Goal: Task Accomplishment & Management: Manage account settings

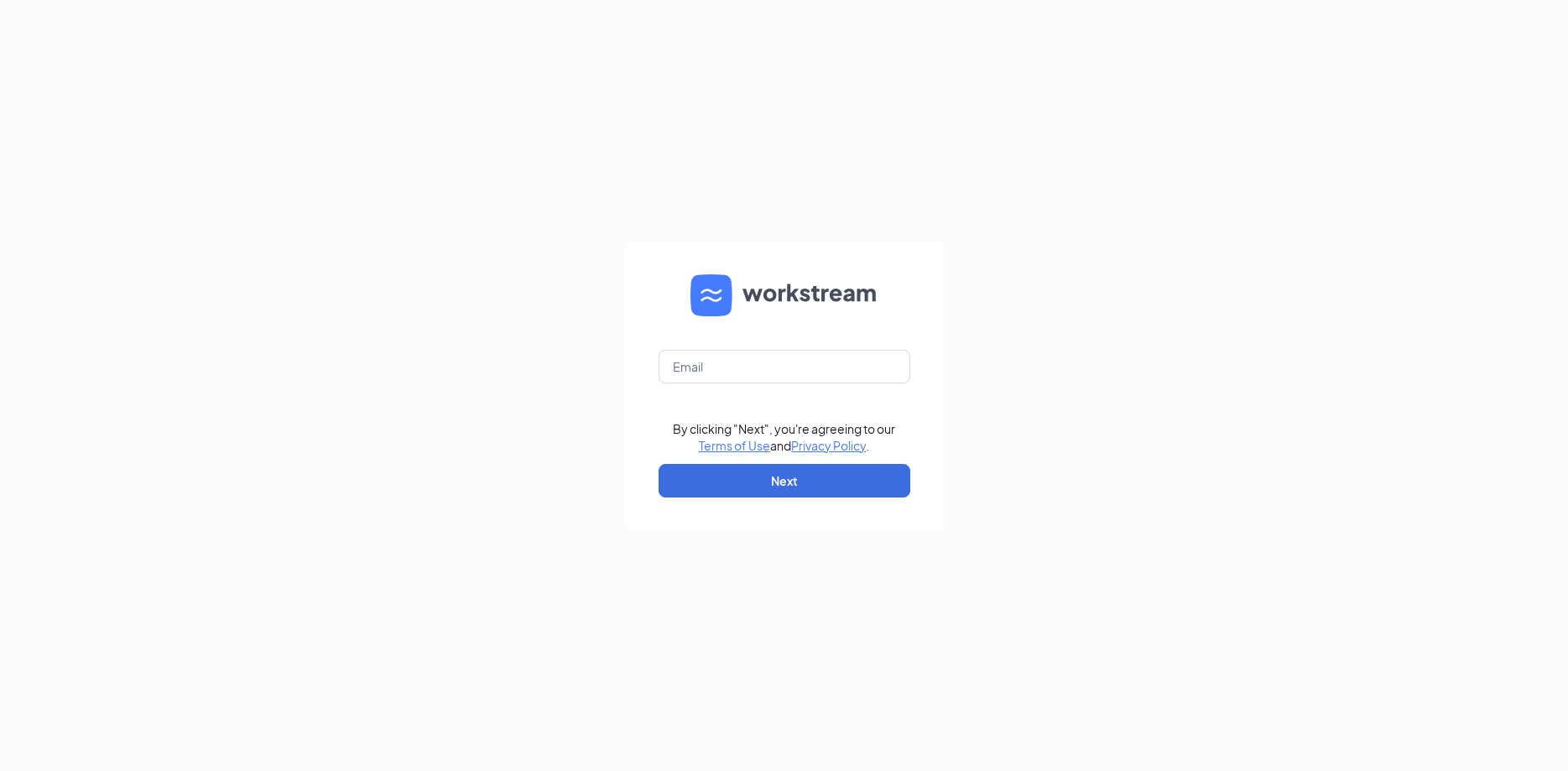
type input "[EMAIL_ADDRESS][DOMAIN_NAME]"
click at [778, 477] on button "Next" at bounding box center [784, 480] width 252 height 33
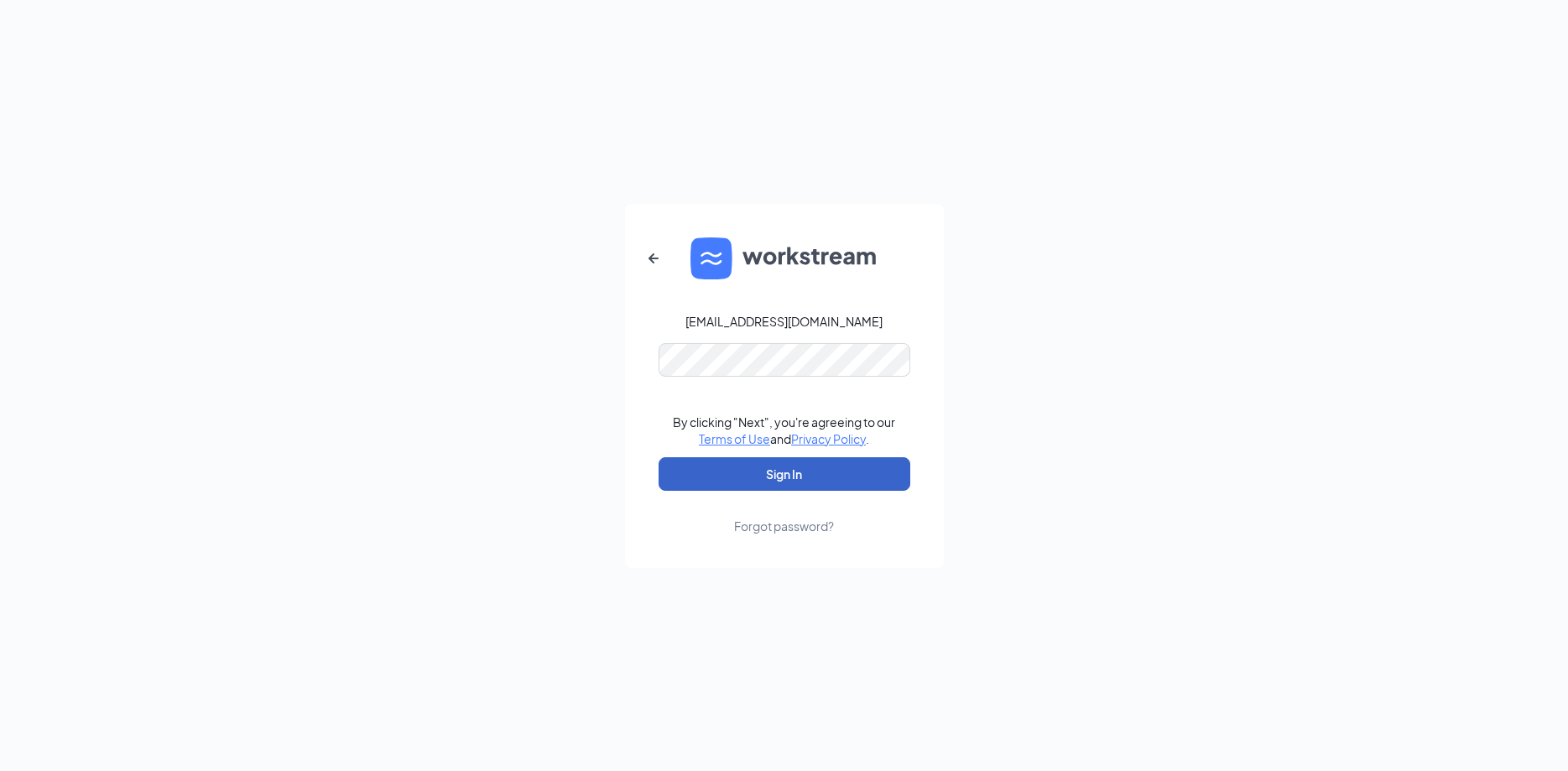
click at [778, 476] on button "Sign In" at bounding box center [784, 473] width 252 height 33
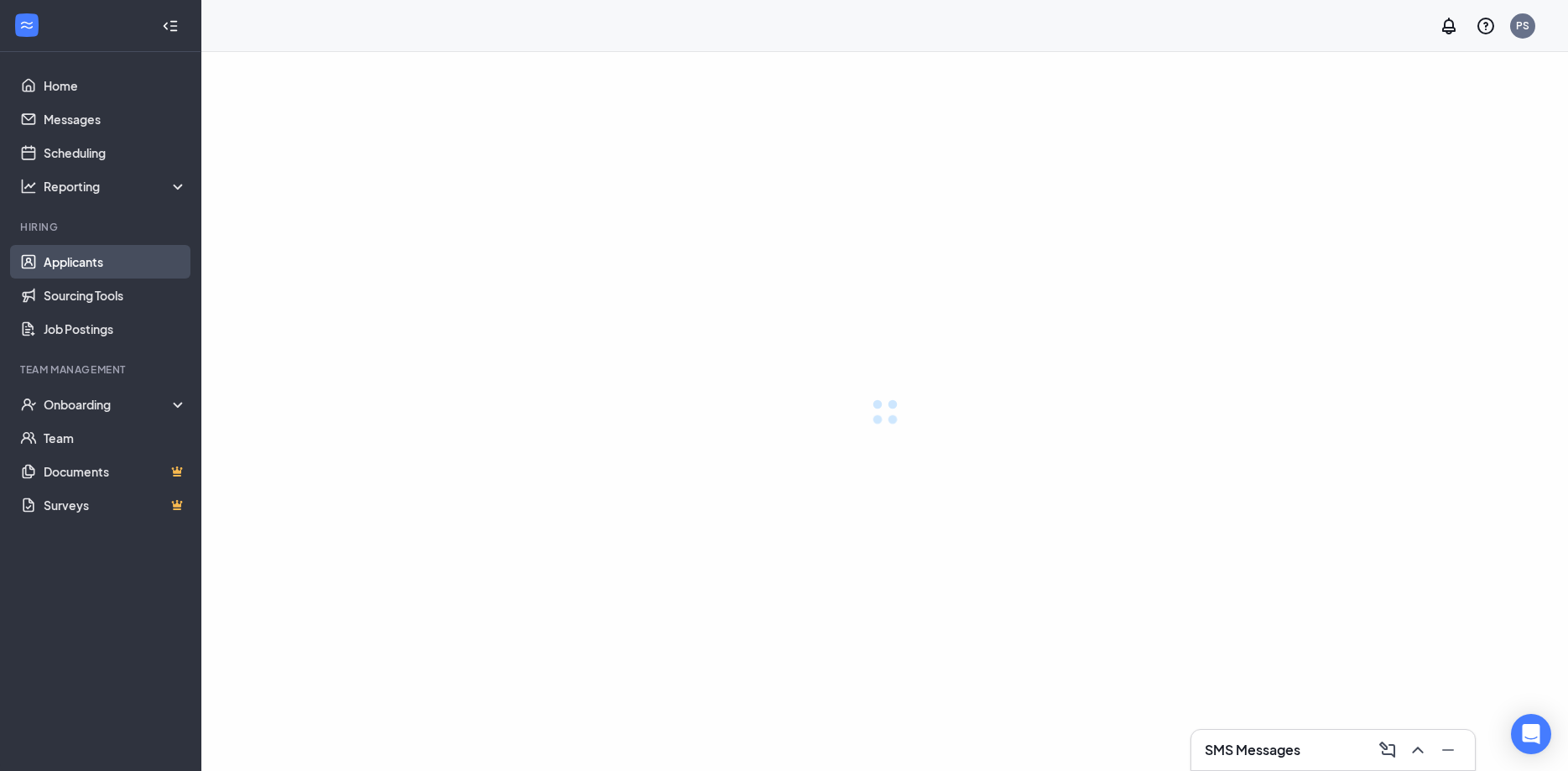
click at [87, 258] on link "Applicants" at bounding box center [115, 260] width 143 height 33
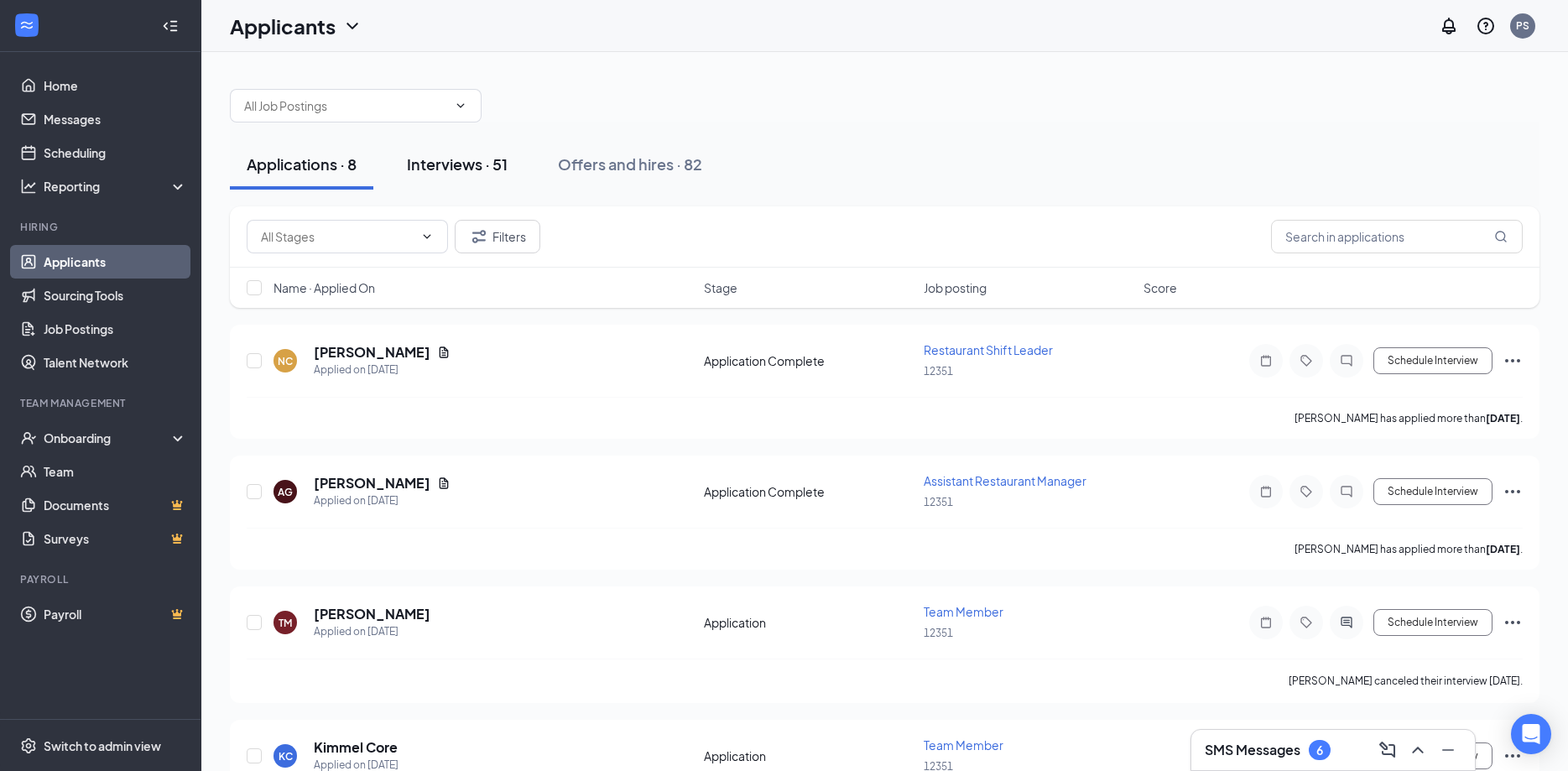
click at [449, 168] on div "Interviews · 51" at bounding box center [457, 164] width 100 height 21
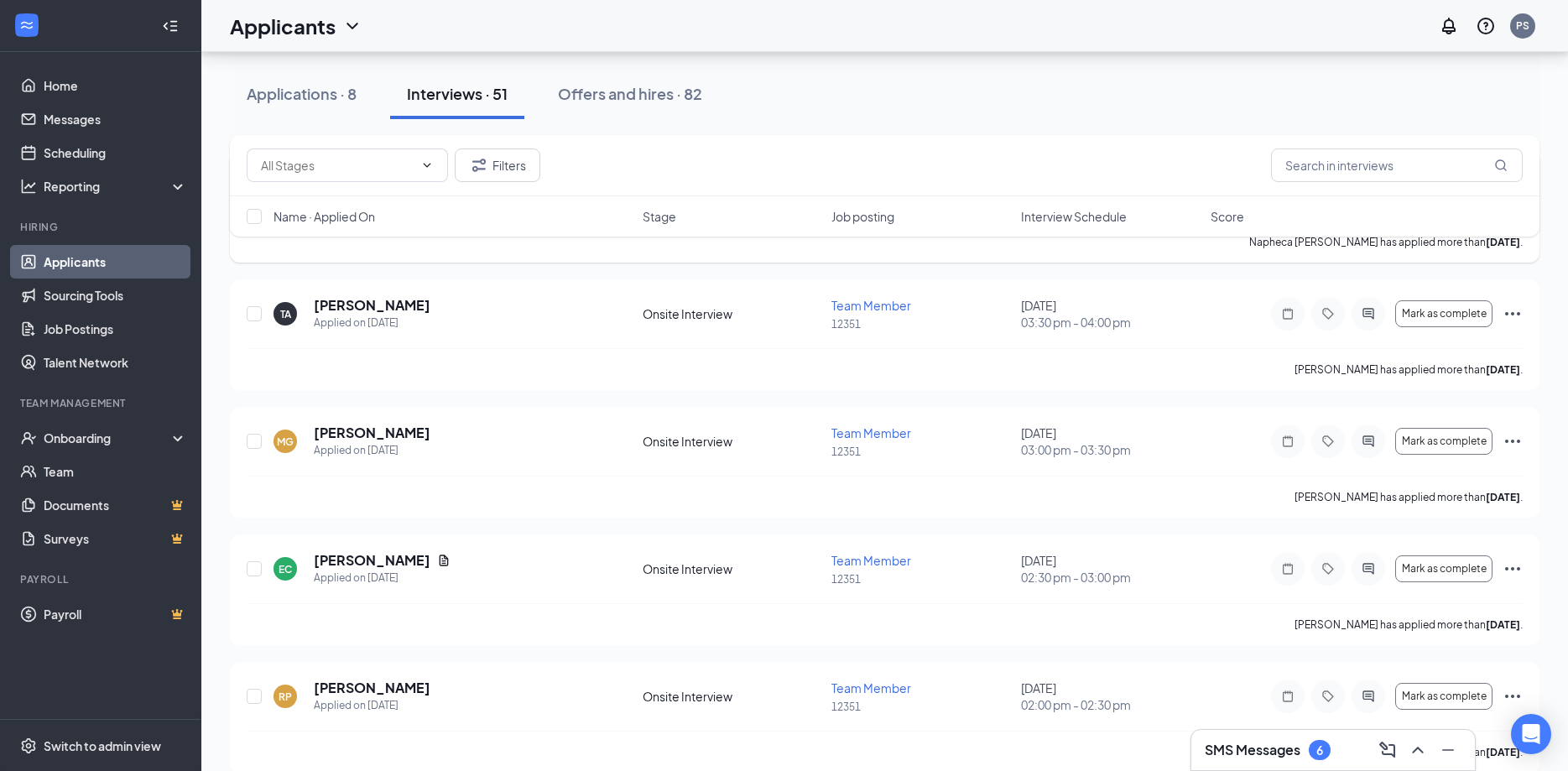
scroll to position [599, 0]
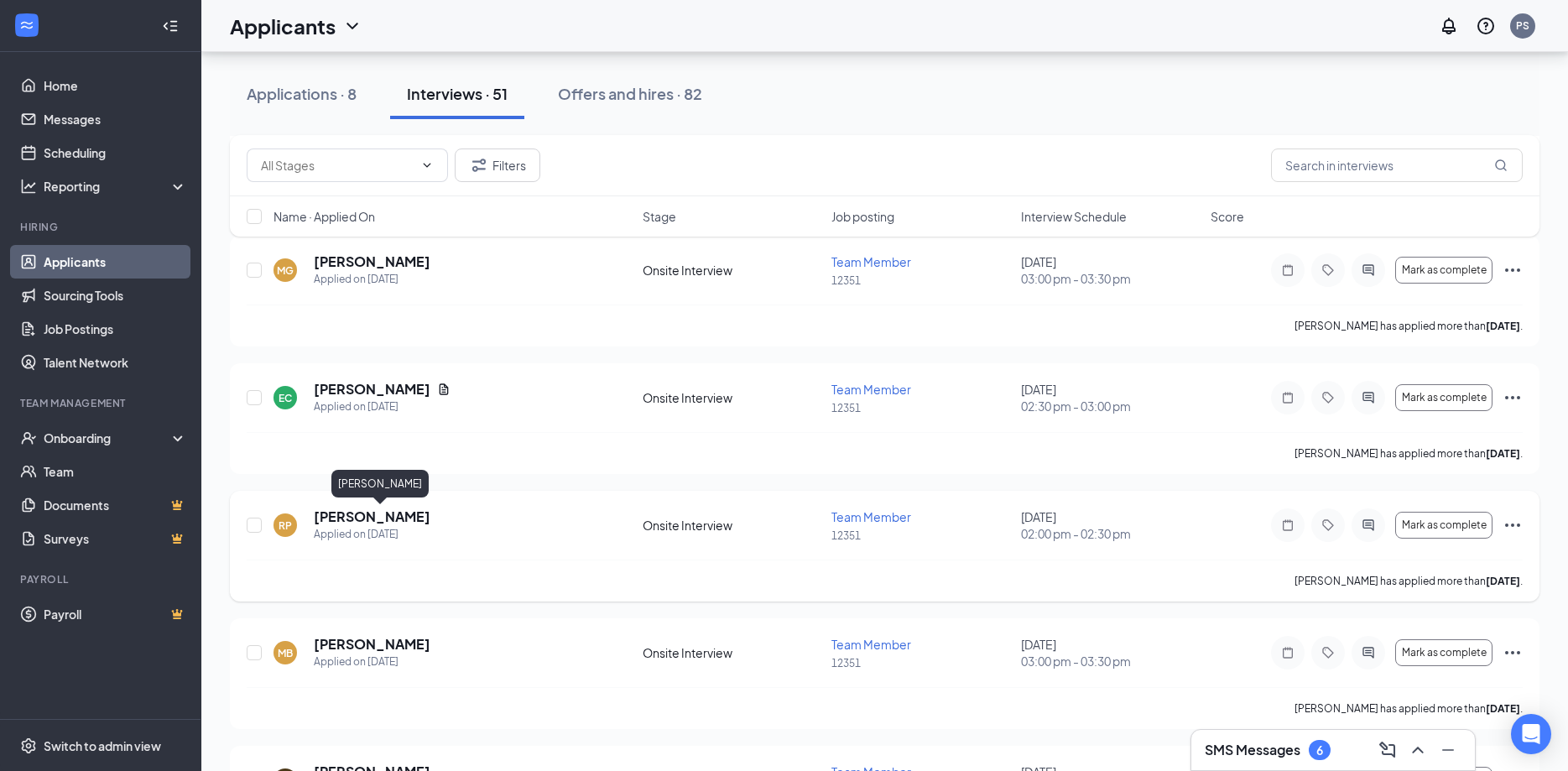
click at [430, 516] on h5 "[PERSON_NAME]" at bounding box center [371, 516] width 117 height 18
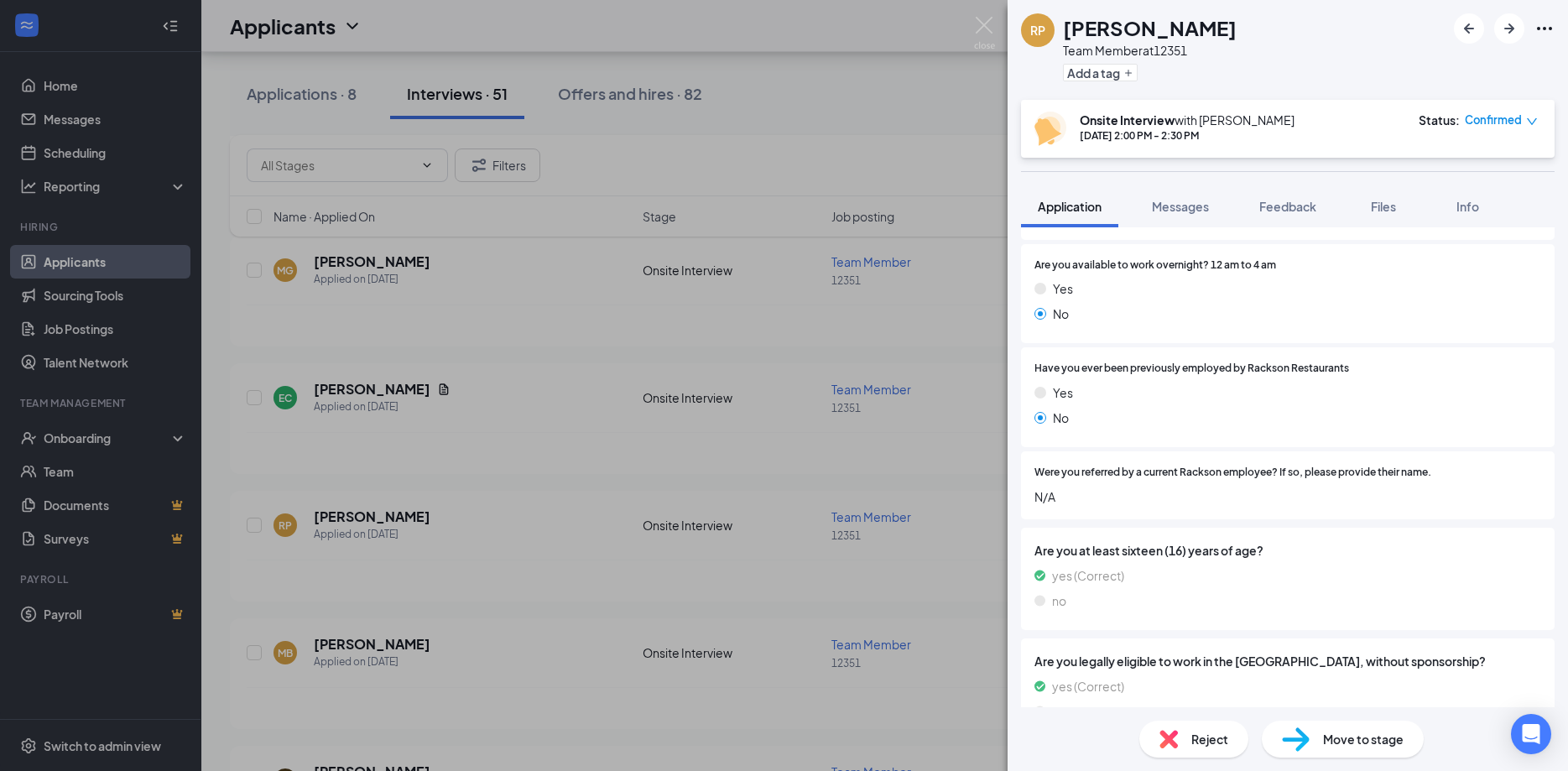
scroll to position [807, 0]
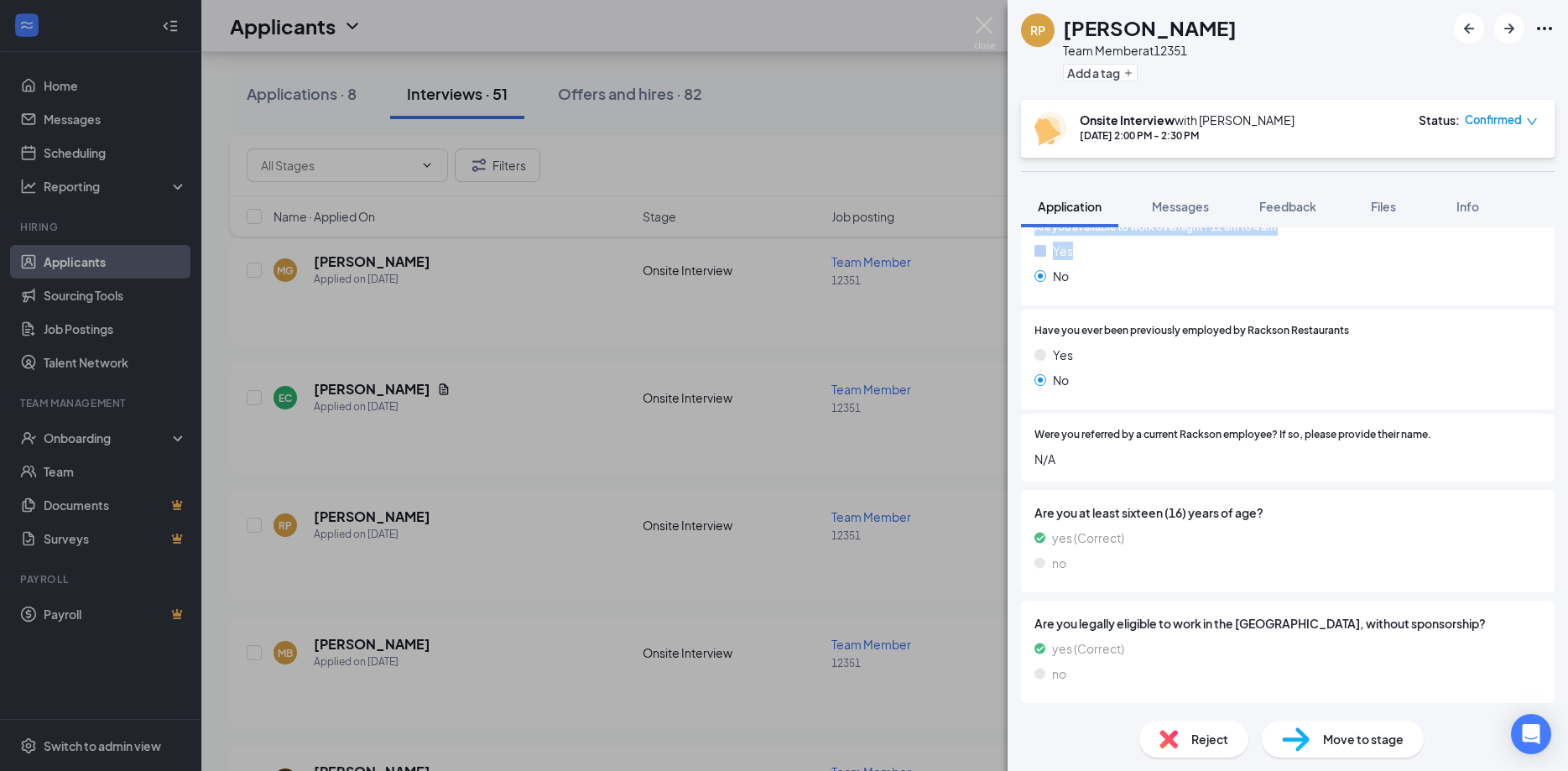
click at [1560, 254] on div "RP [PERSON_NAME] Team Member at 12351 Add a tag Onsite Interview with [PERSON_N…" at bounding box center [1287, 386] width 560 height 771
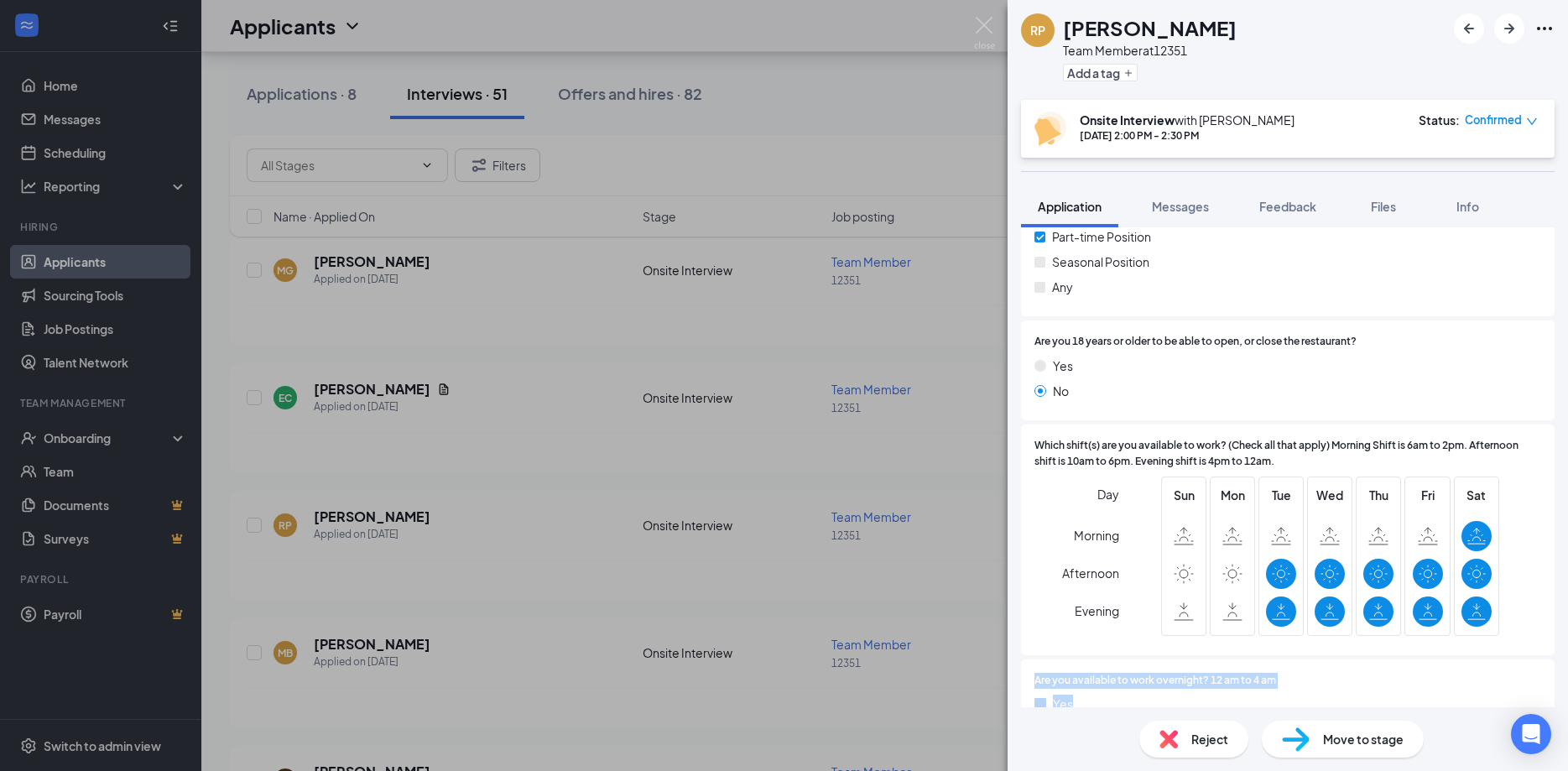
scroll to position [310, 0]
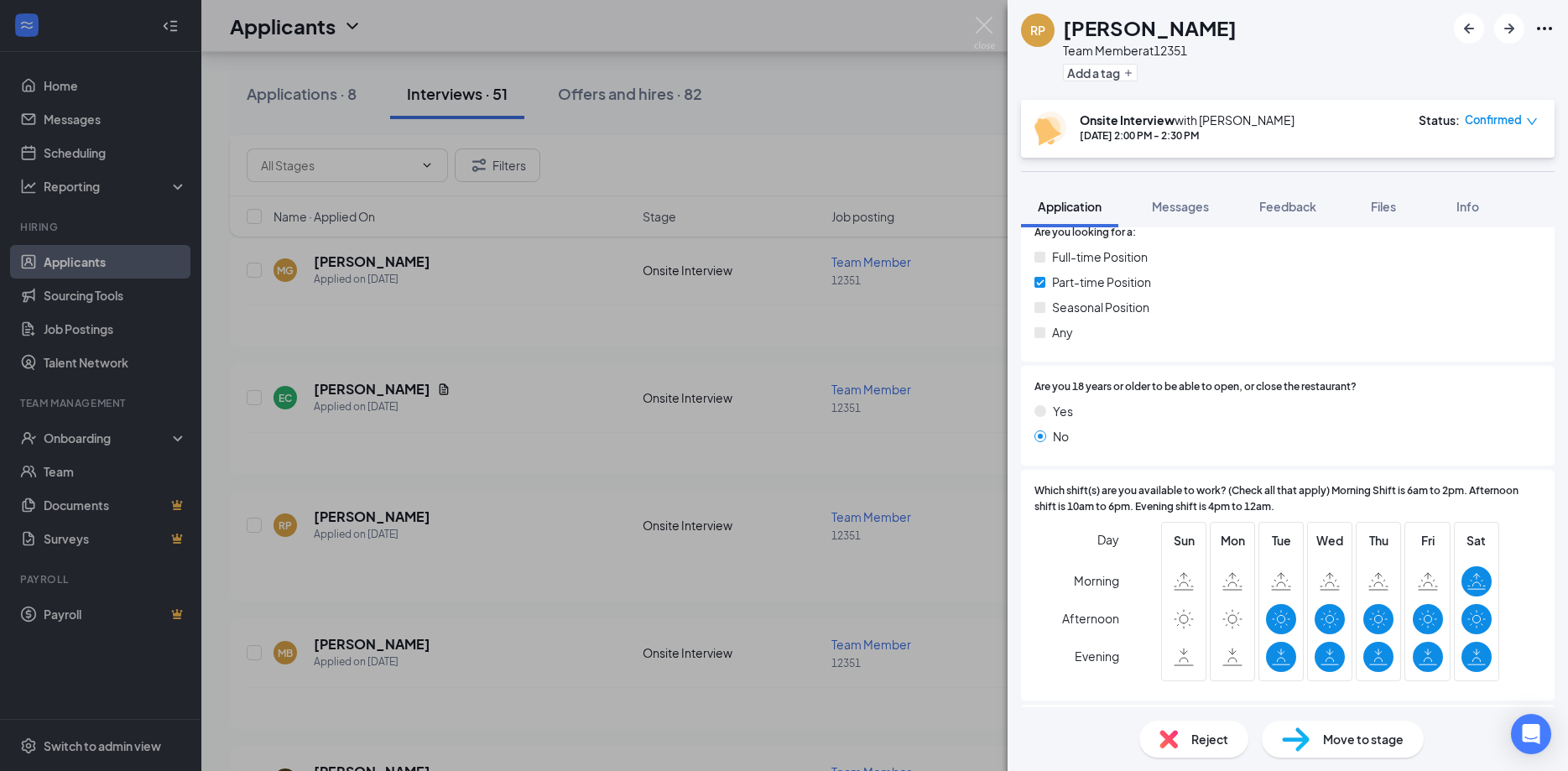
click at [813, 347] on div "RP [PERSON_NAME] Team Member at 12351 Add a tag Onsite Interview with [PERSON_N…" at bounding box center [784, 386] width 1568 height 771
click at [1562, 9] on div "RP [PERSON_NAME] Team Member at 12351 Add a tag" at bounding box center [1287, 49] width 560 height 99
click at [983, 16] on div "RP [PERSON_NAME] Team Member at 12351 Add a tag Onsite Interview with [PERSON_N…" at bounding box center [784, 386] width 1568 height 771
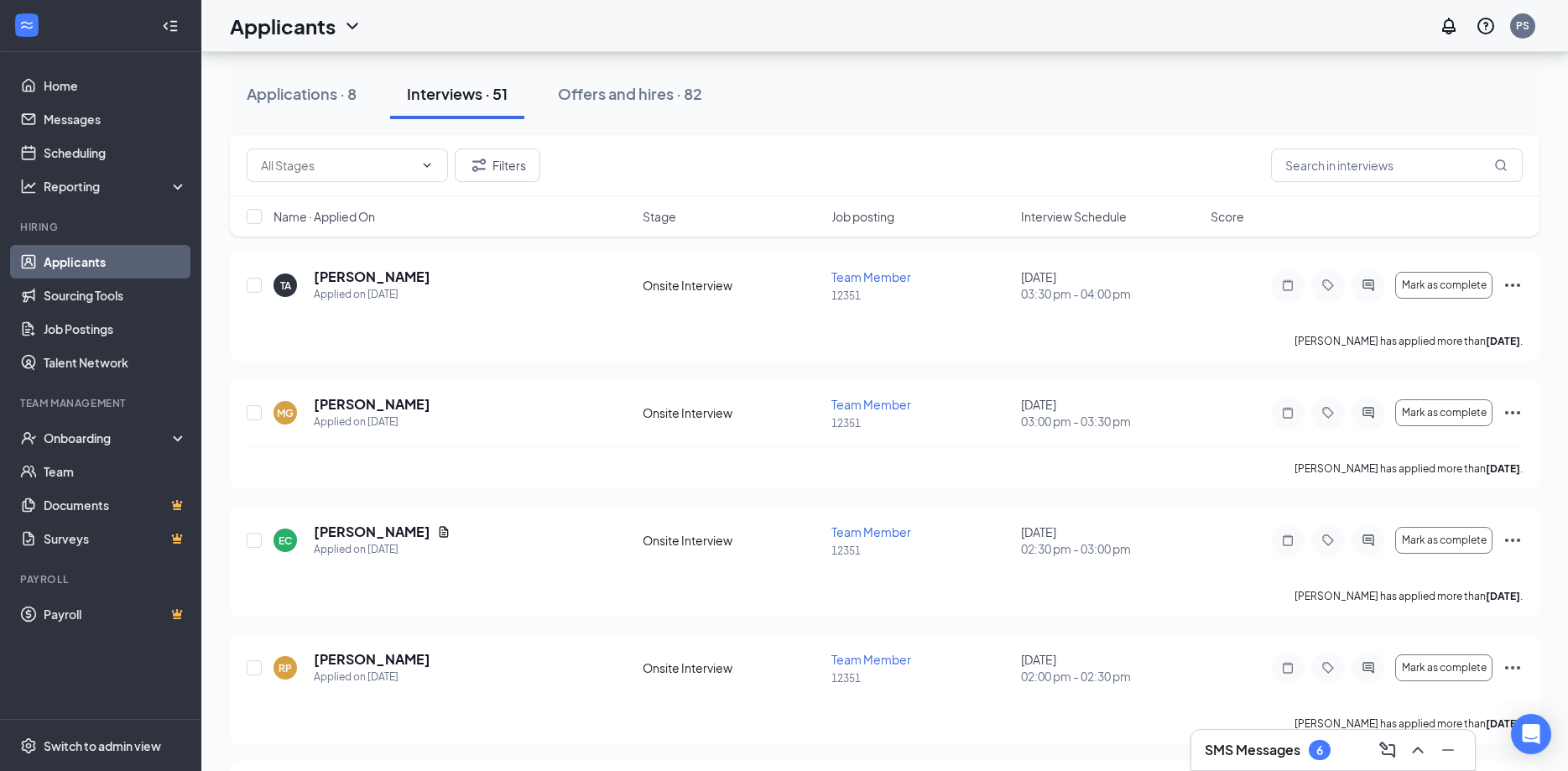
scroll to position [427, 0]
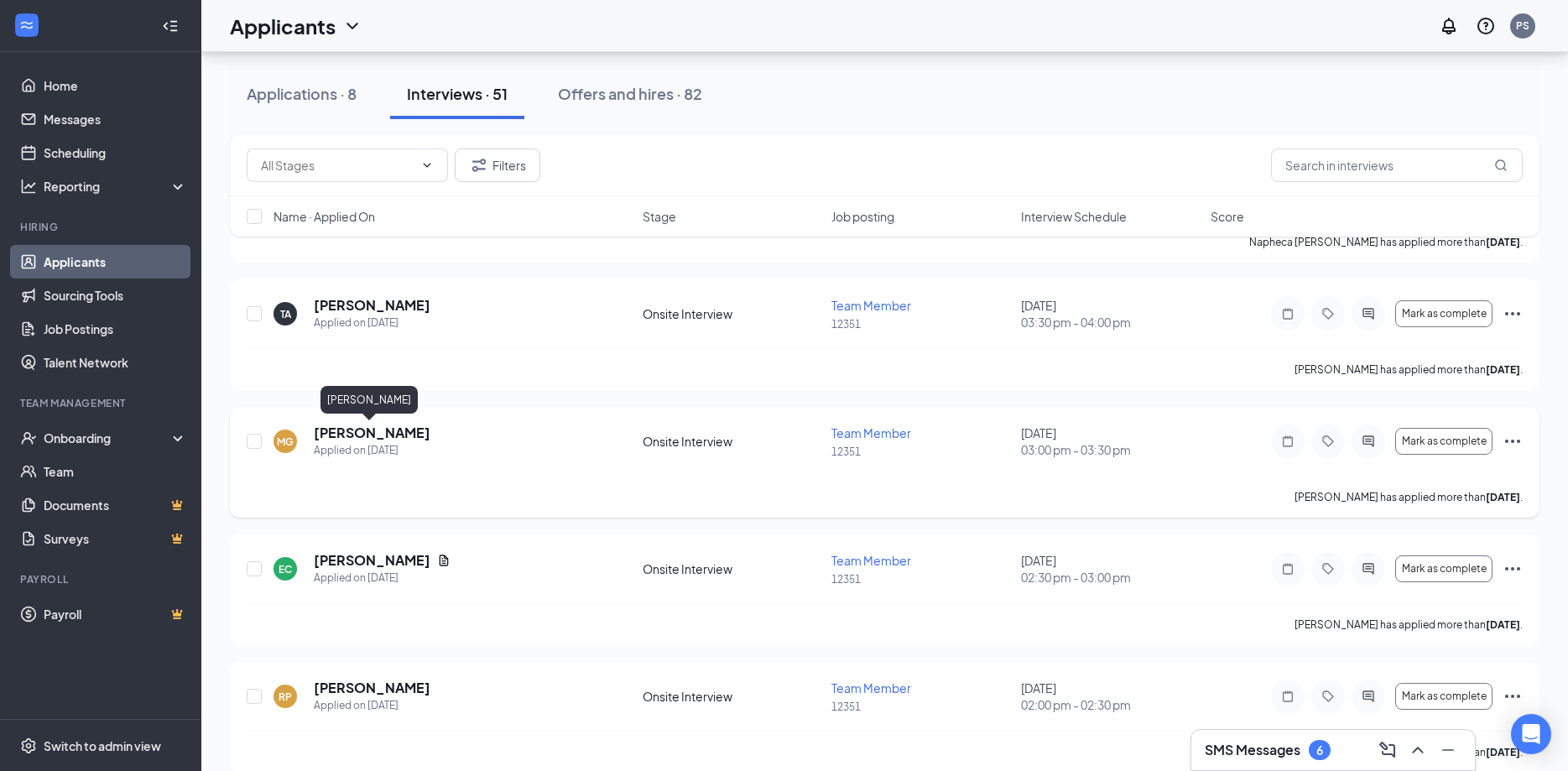
click at [372, 437] on h5 "[PERSON_NAME]" at bounding box center [371, 432] width 117 height 18
click at [370, 433] on h5 "[PERSON_NAME]" at bounding box center [371, 432] width 117 height 18
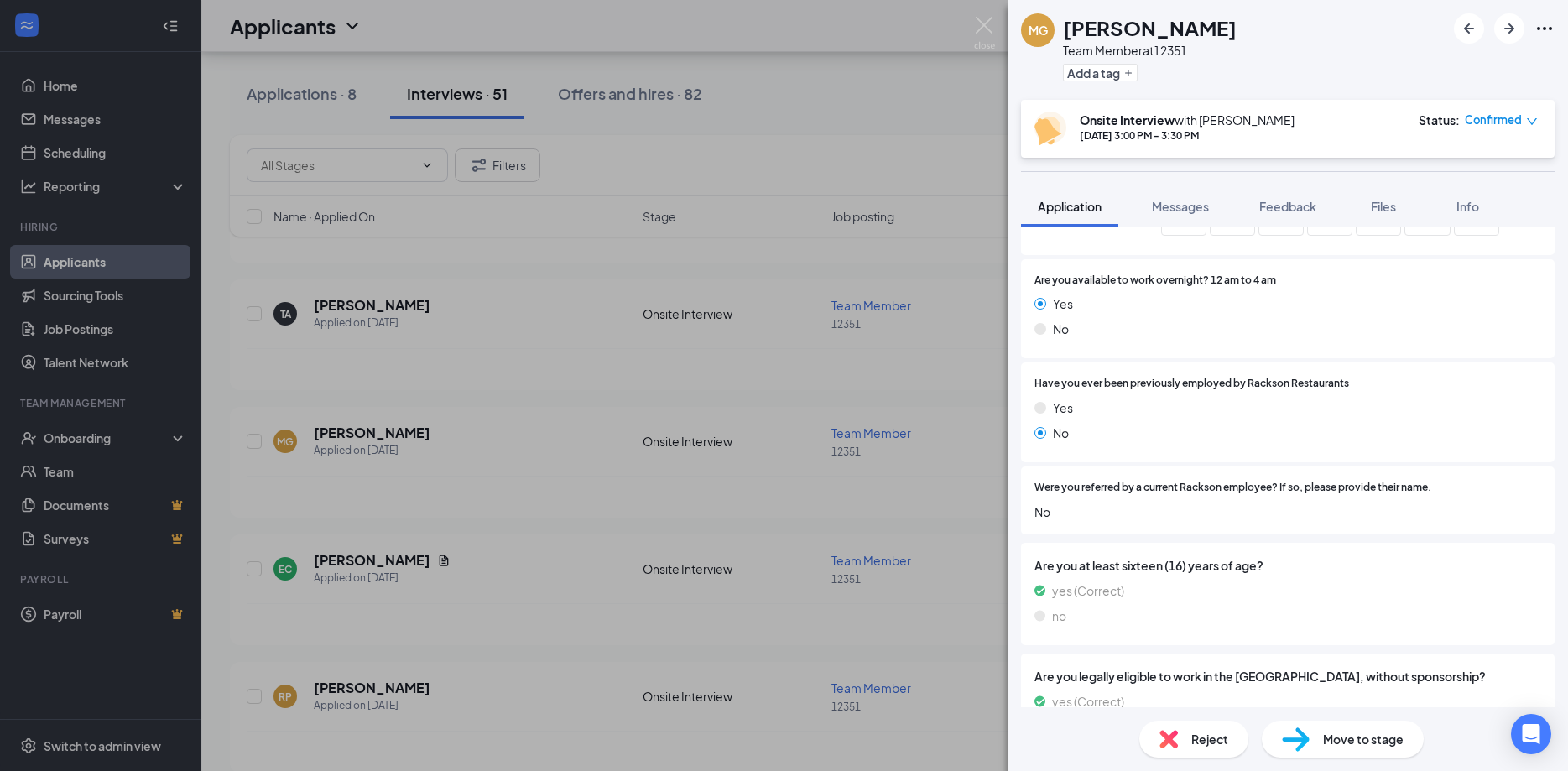
scroll to position [807, 0]
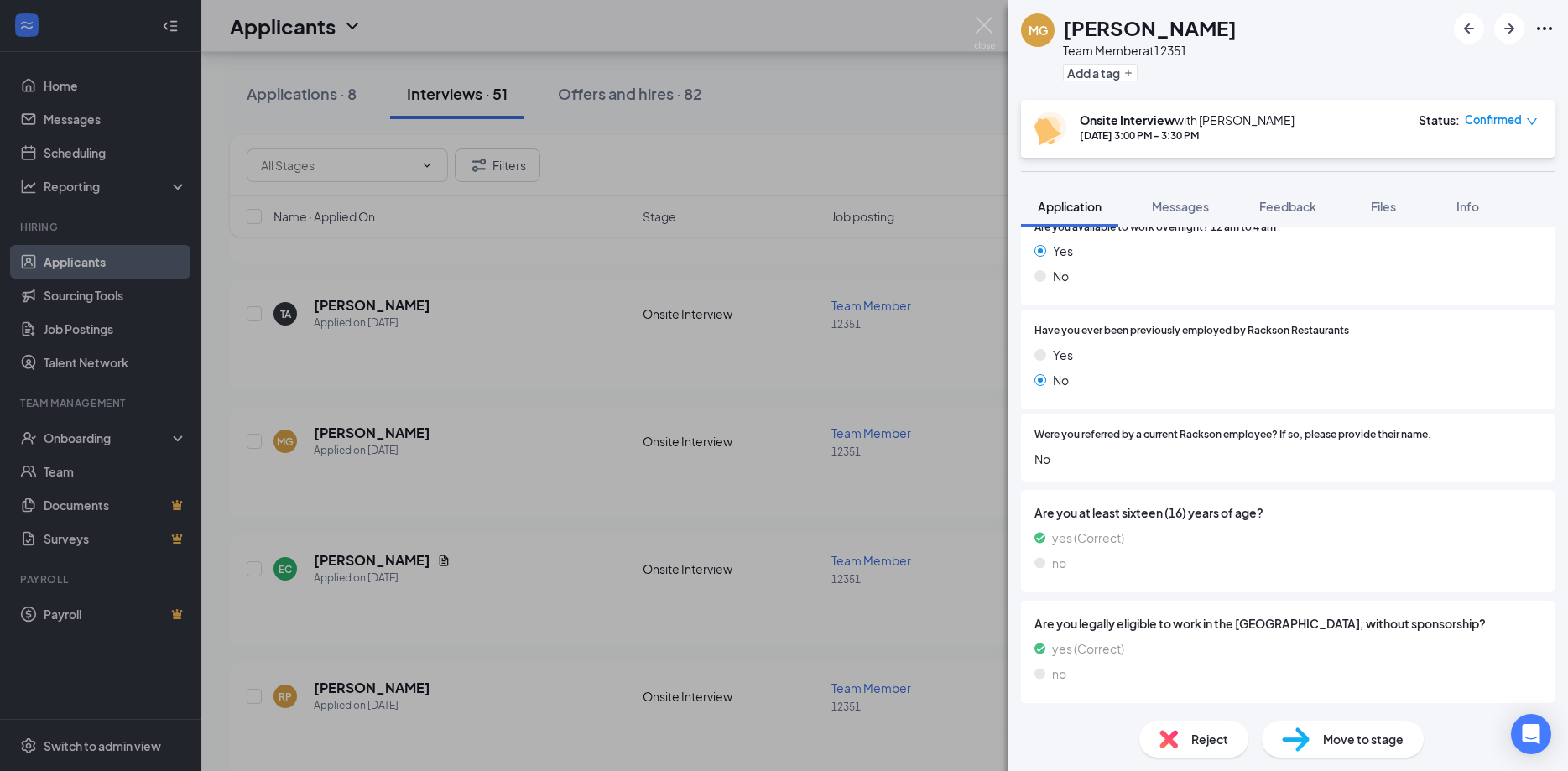
drag, startPoint x: 1560, startPoint y: 697, endPoint x: 1567, endPoint y: 175, distance: 522.0
